Goal: Task Accomplishment & Management: Complete application form

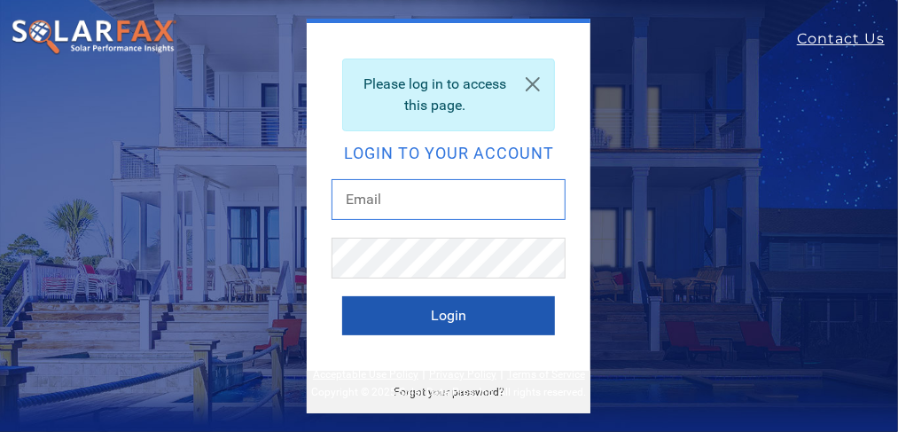
type input "[EMAIL_ADDRESS][DOMAIN_NAME]"
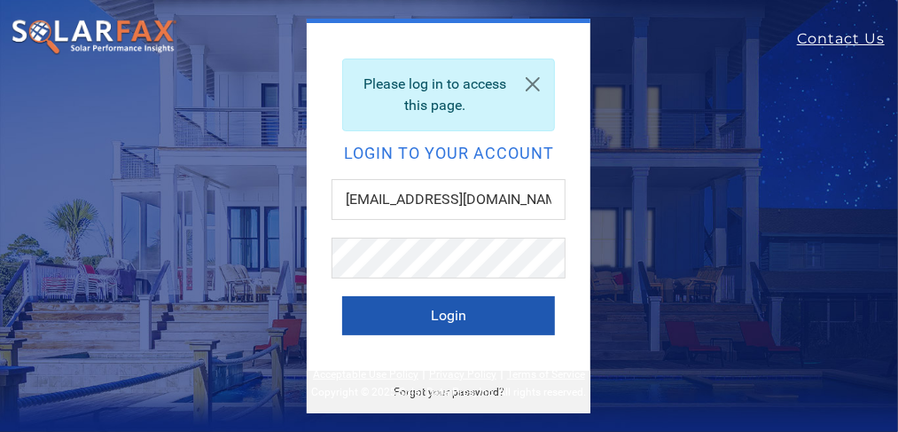
click at [446, 313] on button "Login" at bounding box center [448, 315] width 213 height 39
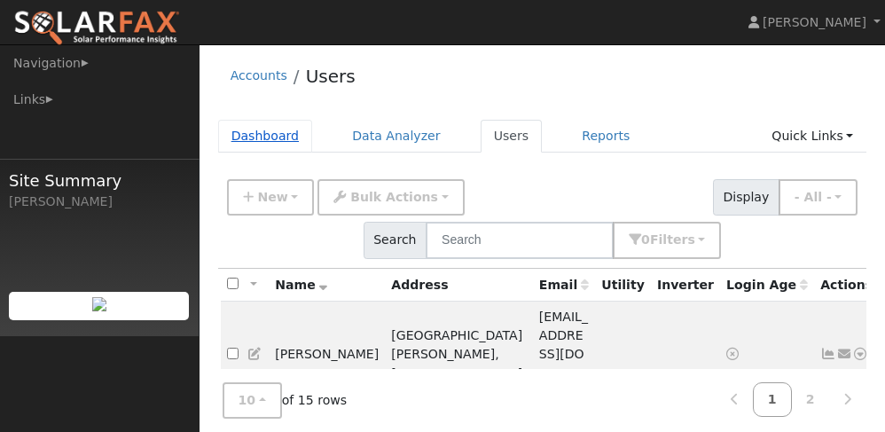
click at [263, 135] on link "Dashboard" at bounding box center [265, 136] width 95 height 33
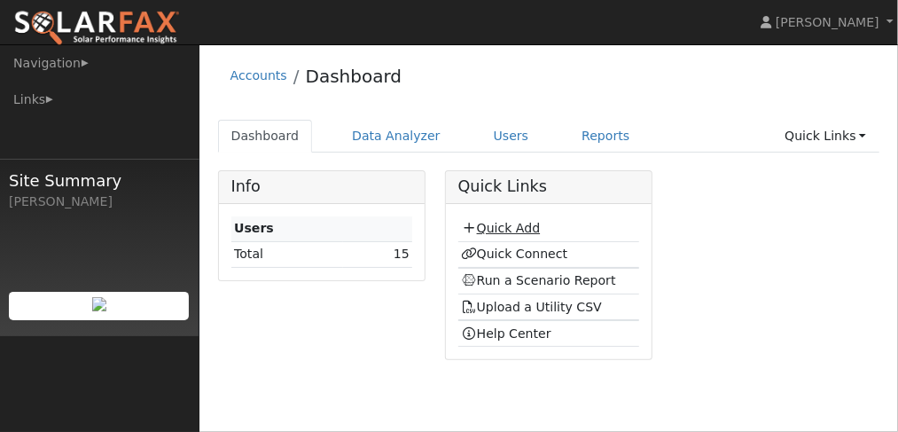
click at [498, 227] on link "Quick Add" at bounding box center [500, 228] width 79 height 14
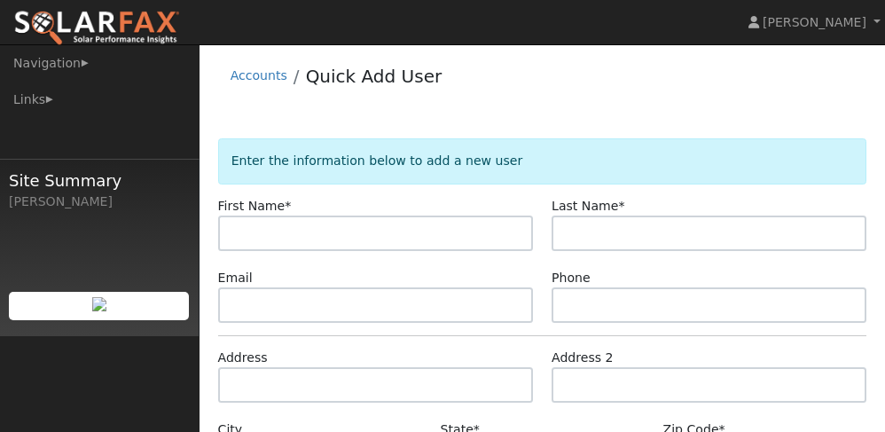
click at [114, 15] on img at bounding box center [96, 28] width 167 height 37
